Goal: Information Seeking & Learning: Learn about a topic

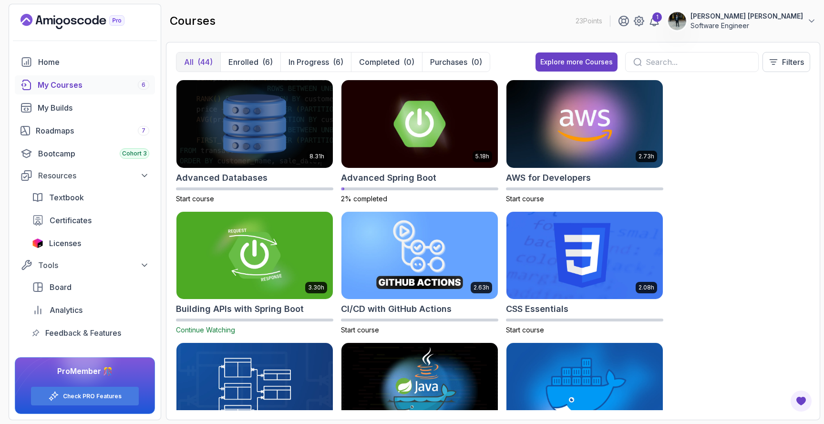
click at [746, 20] on p "[PERSON_NAME] [PERSON_NAME]" at bounding box center [747, 16] width 113 height 10
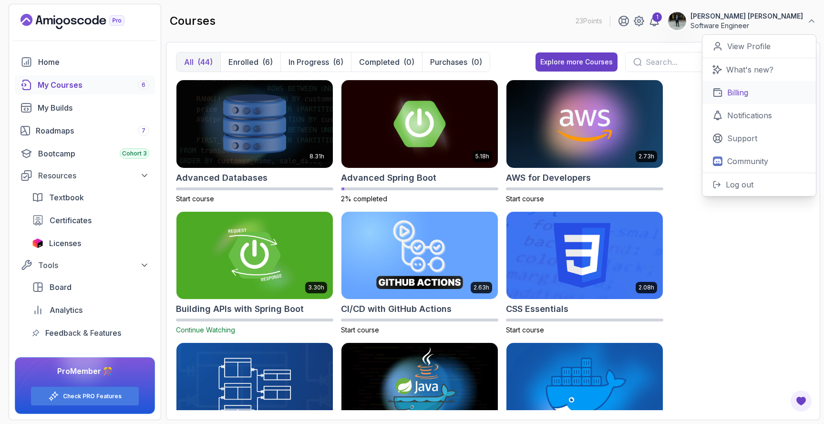
click at [730, 88] on p "Billing" at bounding box center [738, 92] width 21 height 11
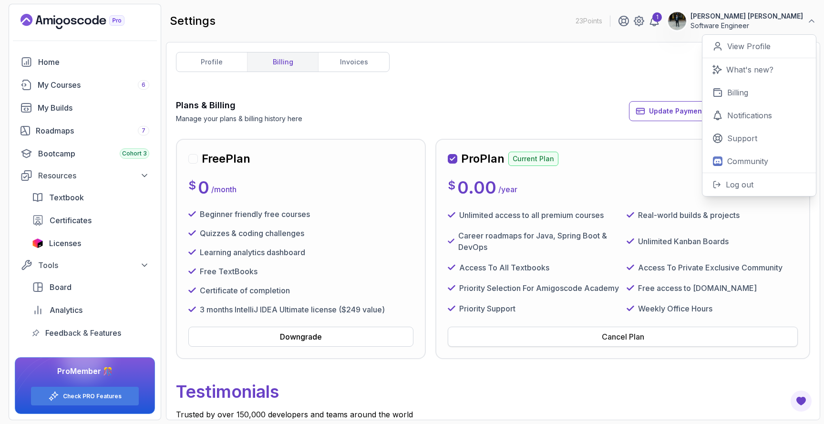
click at [498, 344] on button "Cancel Plan" at bounding box center [623, 337] width 350 height 20
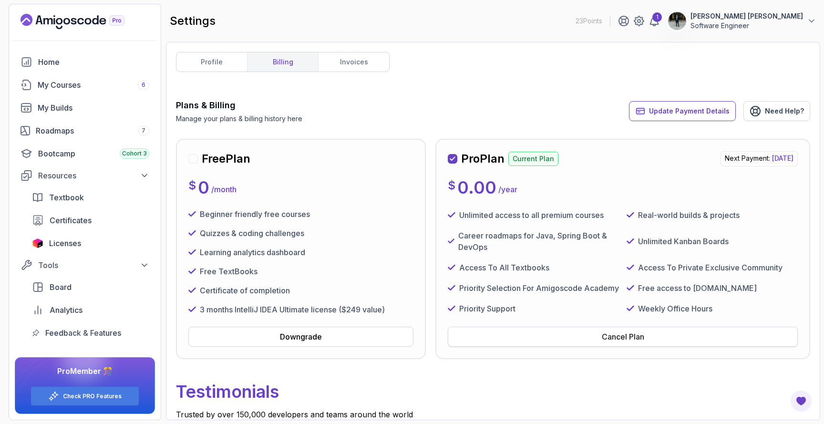
click at [498, 344] on button "Cancel Plan" at bounding box center [623, 337] width 350 height 20
click at [598, 340] on button "Cancel Plan" at bounding box center [623, 337] width 350 height 20
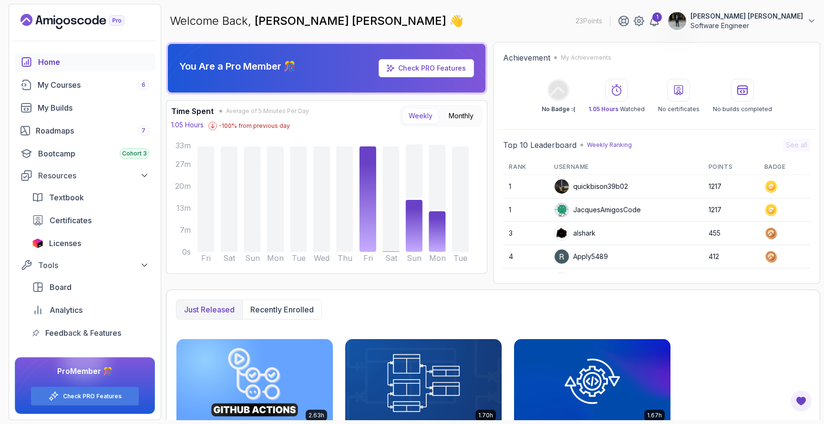
click at [660, 23] on div "1" at bounding box center [639, 20] width 42 height 11
click at [660, 23] on icon at bounding box center [654, 20] width 11 height 11
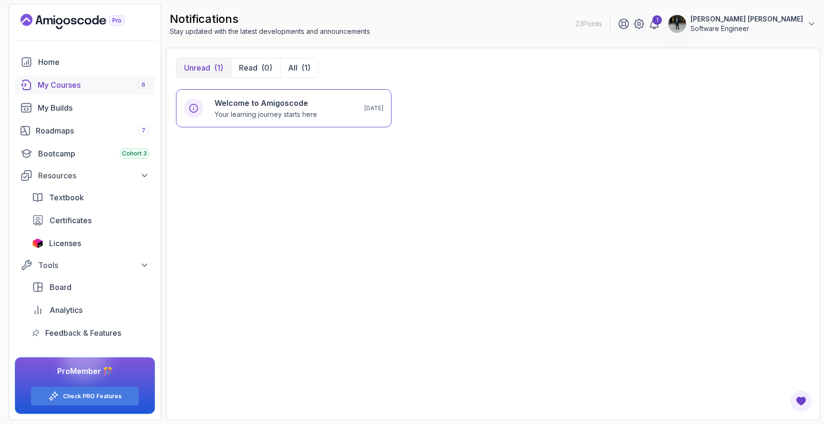
click at [104, 84] on div "My Courses 6" at bounding box center [94, 84] width 112 height 11
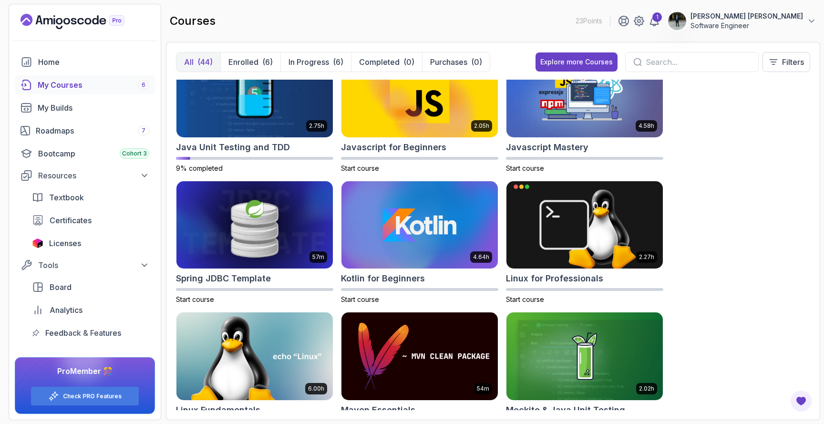
scroll to position [1084, 0]
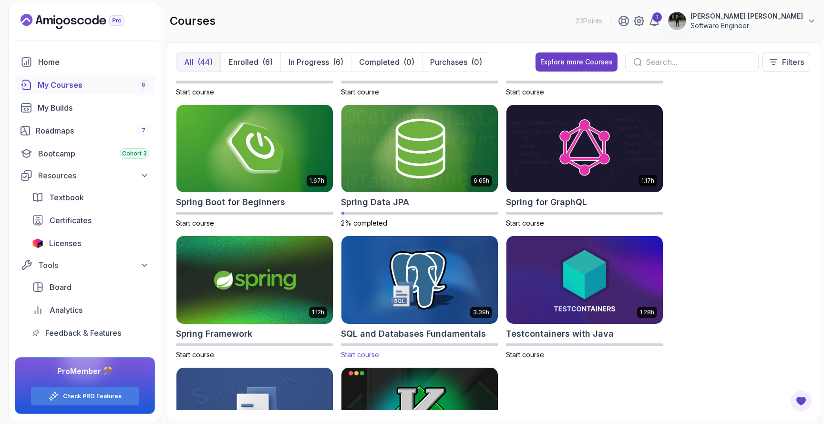
scroll to position [1553, 0]
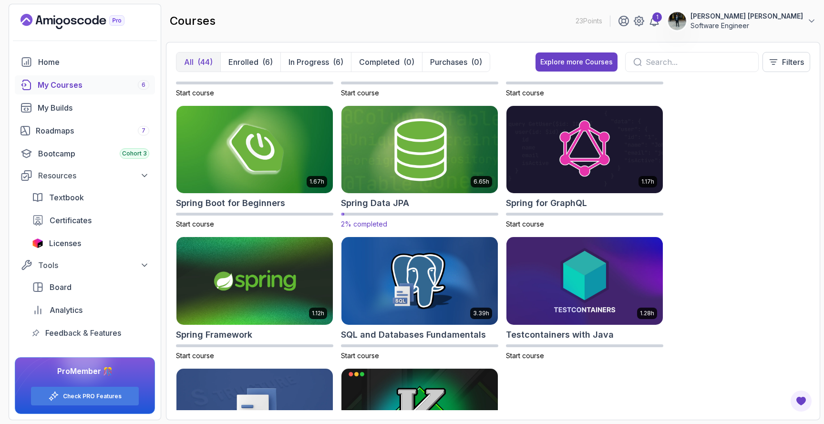
click at [426, 113] on img at bounding box center [420, 150] width 164 height 92
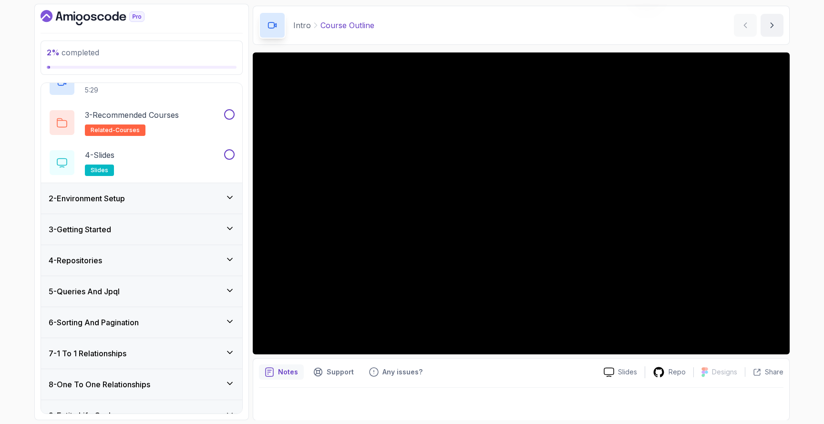
scroll to position [94, 0]
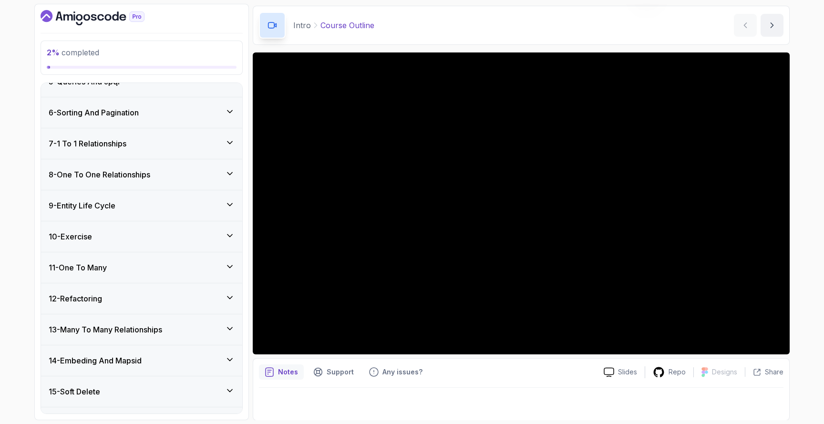
click at [121, 114] on h3 "6 - Sorting And Pagination" at bounding box center [94, 112] width 90 height 11
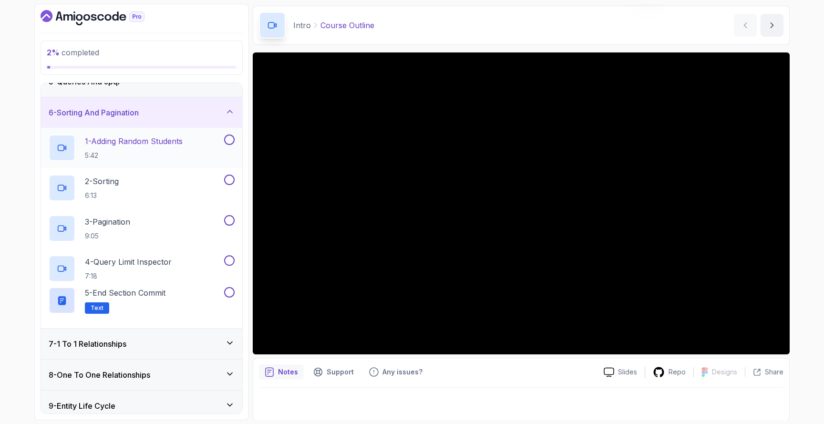
scroll to position [141, 0]
click at [128, 268] on h2 "4 - Query Limit Inspector 7:18" at bounding box center [128, 268] width 87 height 25
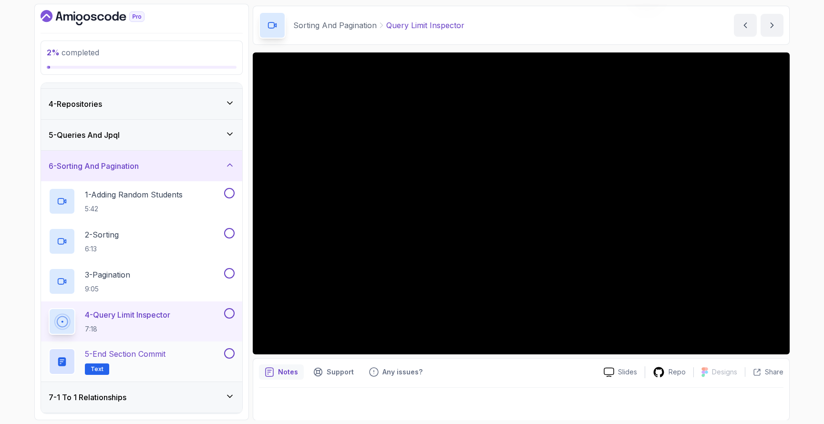
scroll to position [86, 0]
